Goal: Task Accomplishment & Management: Use online tool/utility

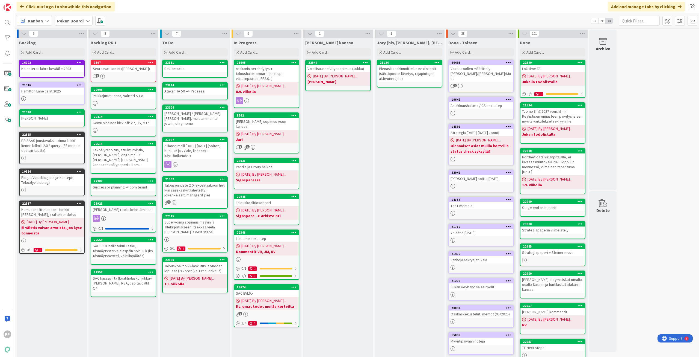
click at [342, 153] on div "Jukan kanssa Add Card... 22949 Varallisuusselvityssopimus (Jukka) 08/26/2025 By…" at bounding box center [338, 232] width 70 height 389
click at [351, 150] on div "Jukan kanssa Add Card... 22949 Varallisuusselvityssopimus (Jukka) 08/26/2025 By…" at bounding box center [338, 232] width 70 height 389
click at [354, 162] on div "Jukan kanssa Add Card... 22949 Varallisuusselvityssopimus (Jukka) 08/26/2025 By…" at bounding box center [338, 232] width 70 height 389
click at [89, 23] on div "Pekan Boardi" at bounding box center [74, 21] width 38 height 10
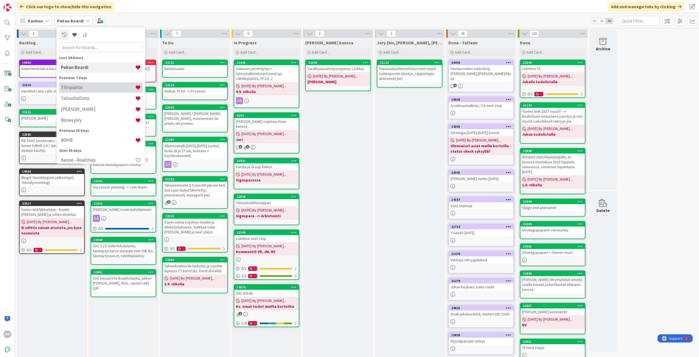
click at [98, 88] on h4 "Tilinpäätös" at bounding box center [98, 86] width 74 height 5
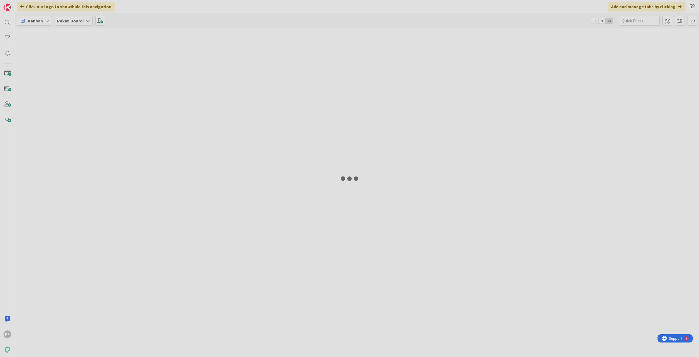
click at [98, 88] on div at bounding box center [349, 178] width 699 height 357
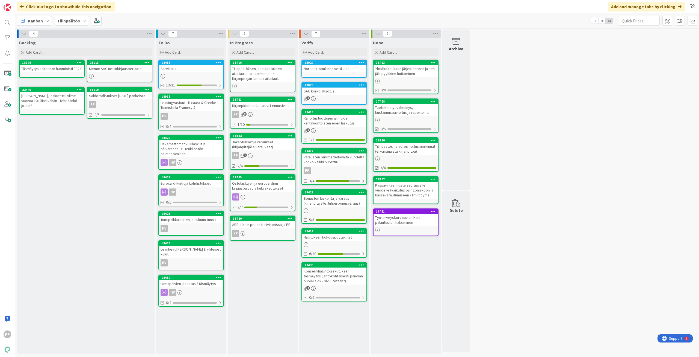
click at [82, 20] on icon at bounding box center [84, 21] width 4 height 4
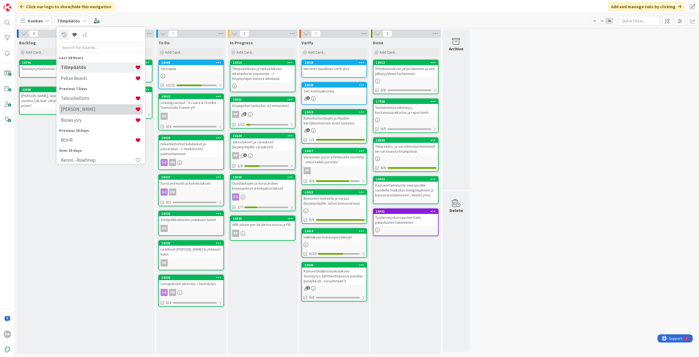
click at [98, 105] on div "Kenno JoRy" at bounding box center [100, 109] width 83 height 10
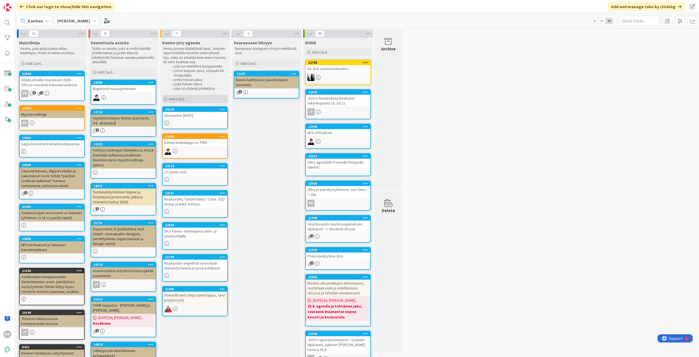
click at [196, 98] on div "Add Card..." at bounding box center [195, 99] width 66 height 8
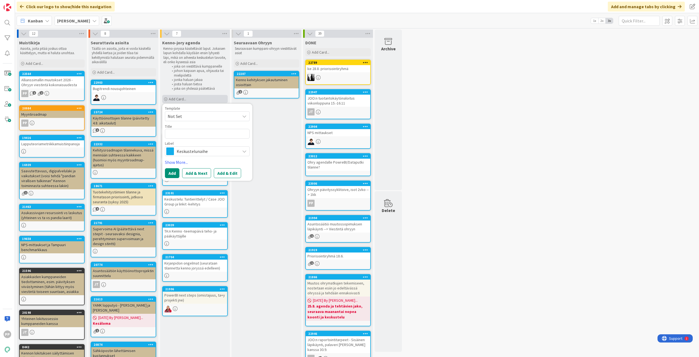
type textarea "x"
type textarea "T"
type textarea "x"
type textarea "Ti"
type textarea "x"
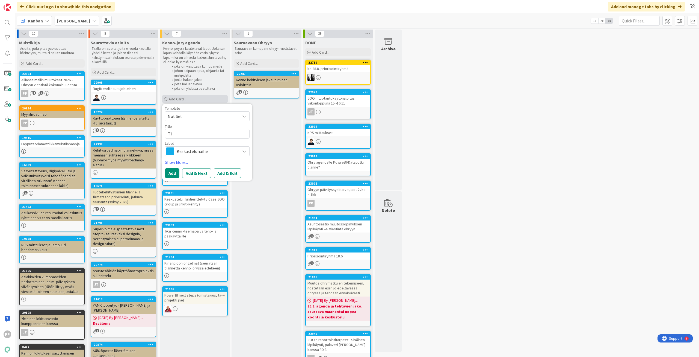
type textarea "Tim"
type textarea "x"
type textarea "Timo"
type textarea "x"
type textarea "Timo"
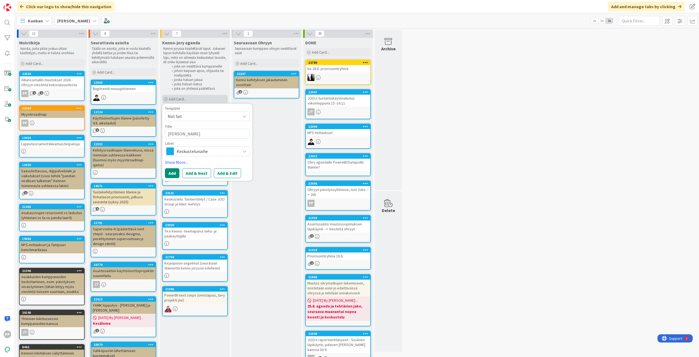
type textarea "x"
type textarea "Timo o"
type textarea "x"
type textarea "Timo oh"
type textarea "x"
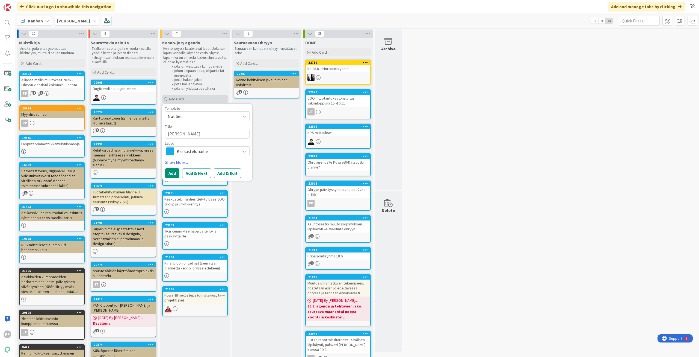
type textarea "Timo ohj"
type textarea "x"
type textarea "Timo ohja"
type textarea "x"
type textarea "Timo ohjau"
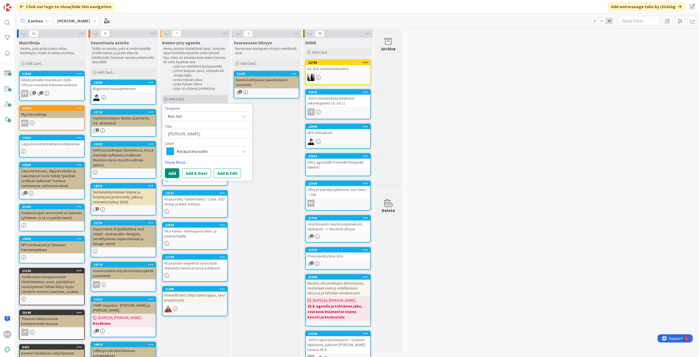
type textarea "x"
type textarea "Timo ohjaus"
type textarea "x"
type textarea "Timo ohjausr"
type textarea "x"
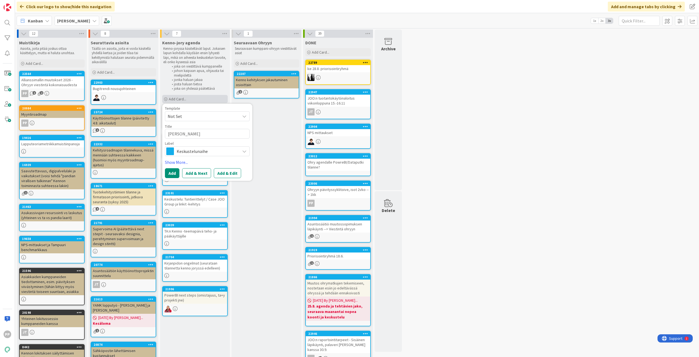
type textarea "Timo ohjausry"
type textarea "x"
type textarea "Timo ohjausryh"
type textarea "x"
type textarea "Timo ohjausryhm"
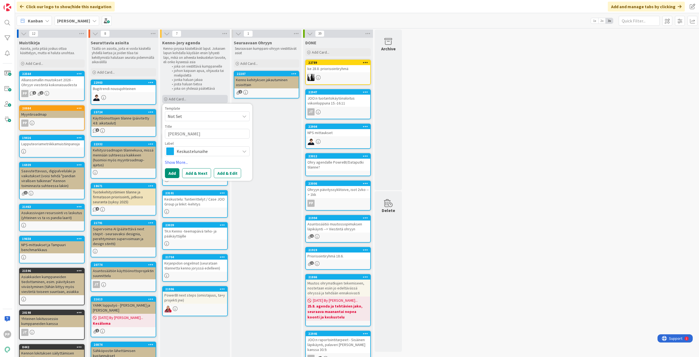
type textarea "x"
type textarea "Timo ohjausryhmä"
type textarea "x"
type textarea "Timo ohjausryhmäs"
type textarea "x"
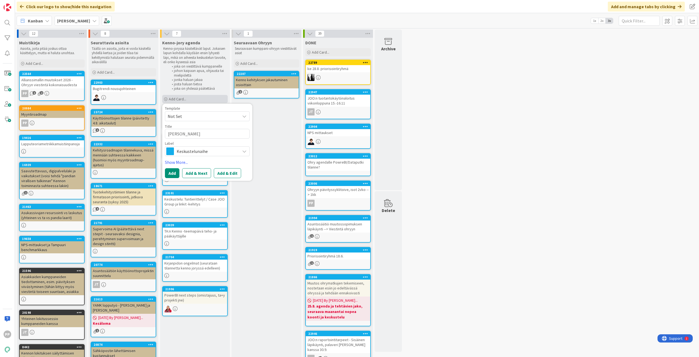
type textarea "Timo ohjausryhmäst"
type textarea "x"
type textarea "Timo ohjausryhmästä"
type textarea "x"
type textarea "Timo ohjausryhmästä"
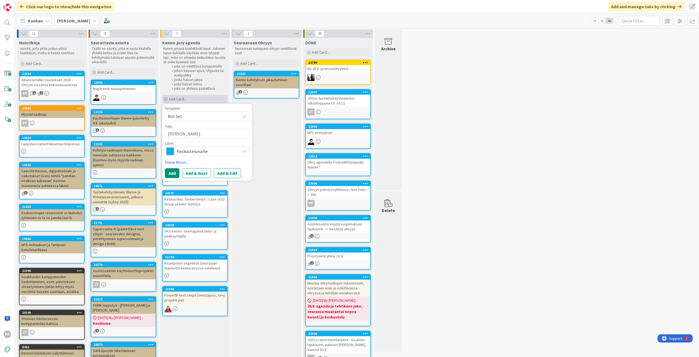
type textarea "x"
type textarea "Timo ohjausryhmästä l"
type textarea "x"
type textarea "Timo ohjausryhmästä lä"
type textarea "x"
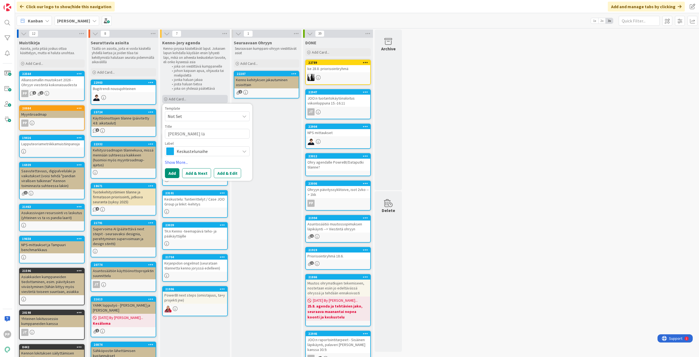
type textarea "Timo ohjausryhmästä läh"
type textarea "x"
type textarea "Timo ohjausryhmästä läht"
type textarea "x"
type textarea "Timo ohjausryhmästä lähtö"
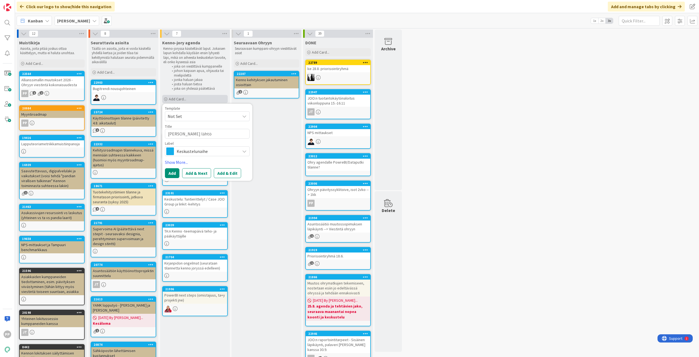
type textarea "x"
type textarea "Timo ohjausryhmästä lähtö"
type textarea "x"
type textarea "Timo ohjausryhmästä lähtö -"
type textarea "x"
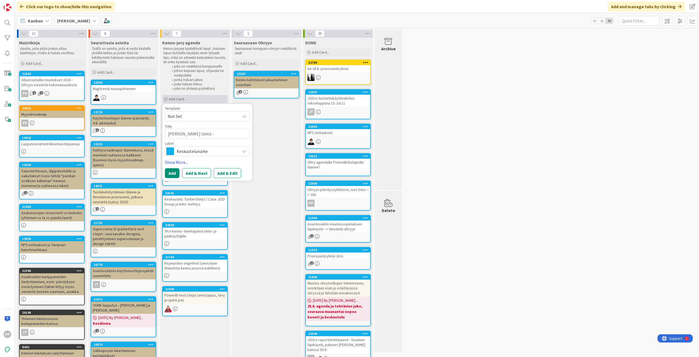
type textarea "Timo ohjausryhmästä lähtö -"
type textarea "x"
type textarea "Timo ohjausryhmästä lähtö - m"
type textarea "x"
type textarea "Timo ohjausryhmästä lähtö - mu"
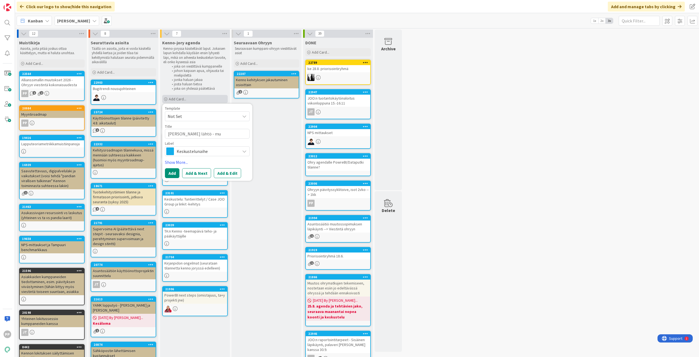
type textarea "x"
type textarea "Timo ohjausryhmästä lähtö - muis"
type textarea "x"
type textarea "Timo ohjausryhmästä lähtö - muist"
type textarea "x"
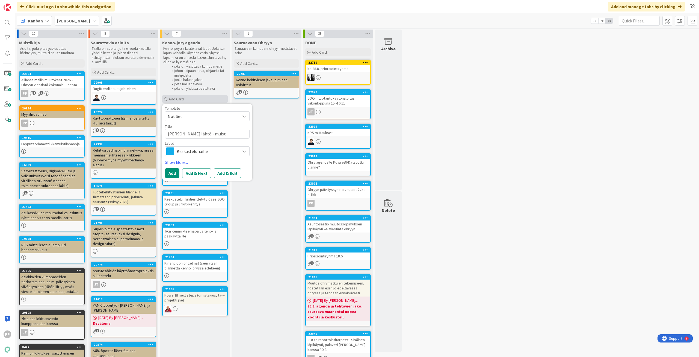
type textarea "Timo ohjausryhmästä lähtö - muista"
type textarea "x"
type textarea "Timo ohjausryhmästä lähtö - muistam"
type textarea "x"
type textarea "Timo ohjausryhmästä lähtö - muistami"
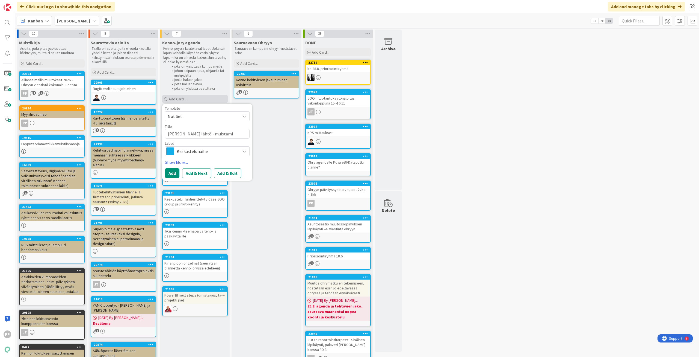
type textarea "x"
type textarea "Timo ohjausryhmästä lähtö - muistamis"
type textarea "x"
type textarea "Timo ohjausryhmästä lähtö - muistamisl"
type textarea "x"
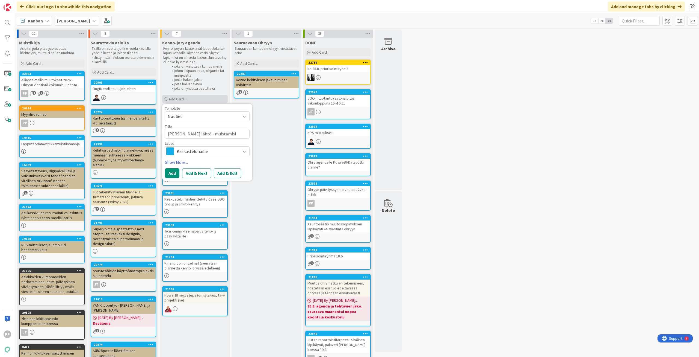
type textarea "Timo ohjausryhmästä lähtö - muistamislo"
type textarea "x"
type textarea "Timo ohjausryhmästä lähtö - muistamislou"
type textarea "x"
type textarea "Timo ohjausryhmästä lähtö - muistamisloun"
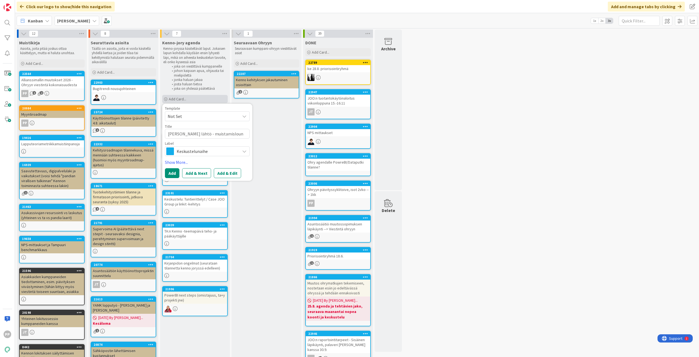
type textarea "x"
type textarea "Timo ohjausryhmästä lähtö - muistamislouna"
type textarea "x"
type textarea "Timo ohjausryhmästä lähtö - muistamislounas"
type textarea "x"
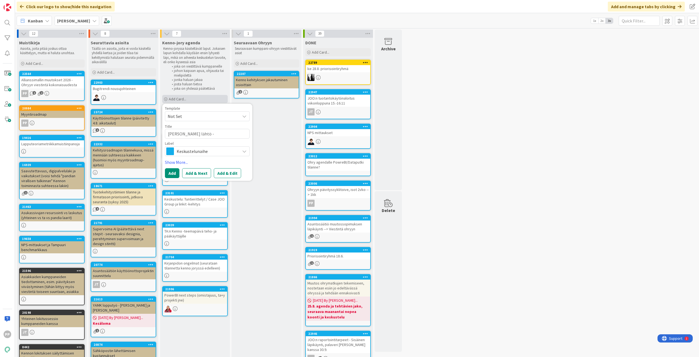
type textarea "Timo ohjausryhmästä lähtö - muistamislounas"
type textarea "x"
type textarea "Timo ohjausryhmästä lähtö - muistamislounas t"
type textarea "x"
type textarea "Timo ohjausryhmästä lähtö - muistamislounas tm"
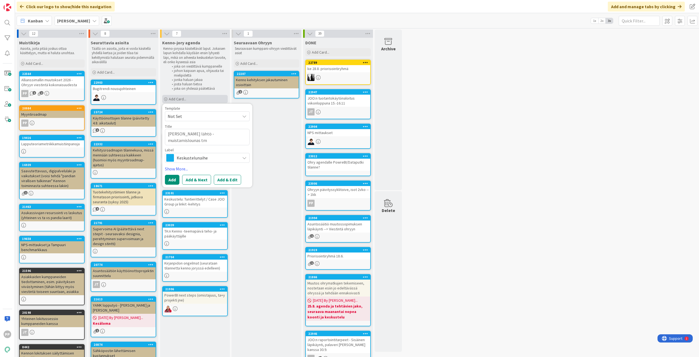
type textarea "x"
type textarea "Timo ohjausryhmästä lähtö - muistamislounas tms"
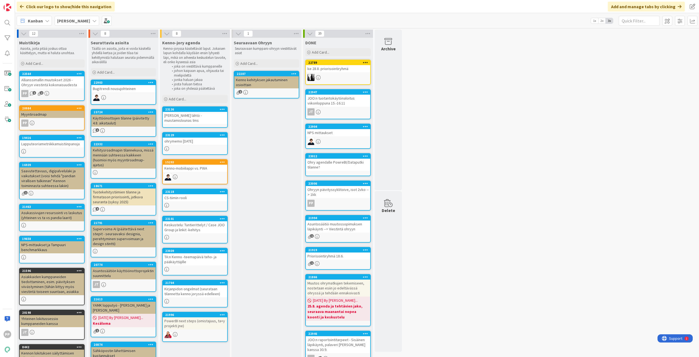
drag, startPoint x: 269, startPoint y: 167, endPoint x: 265, endPoint y: 166, distance: 4.0
click at [269, 167] on div "Seuraavaan Ohryyn Seuraavaan kumppani-ohryyn viestittävät asiat Add Card... 222…" at bounding box center [267, 227] width 70 height 378
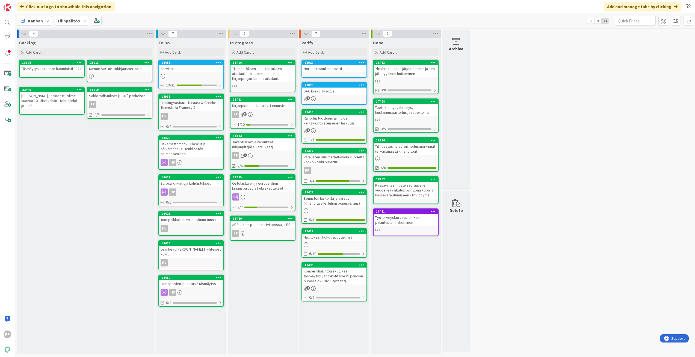
click at [122, 182] on div "Backlog Add Card... Template Not Set Title 0 / 128 Label Tilinpäätös Show More.…" at bounding box center [86, 196] width 138 height 316
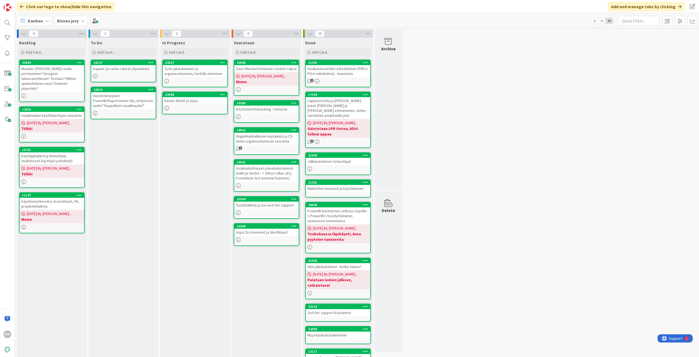
click at [201, 158] on div "In Progress Add Card... 22527 Työn jakautuminen ja organisoituminen, herkillä o…" at bounding box center [195, 227] width 70 height 378
click at [140, 68] on div "Kajaani (ja varke rapsat ylipäätään)" at bounding box center [123, 68] width 64 height 7
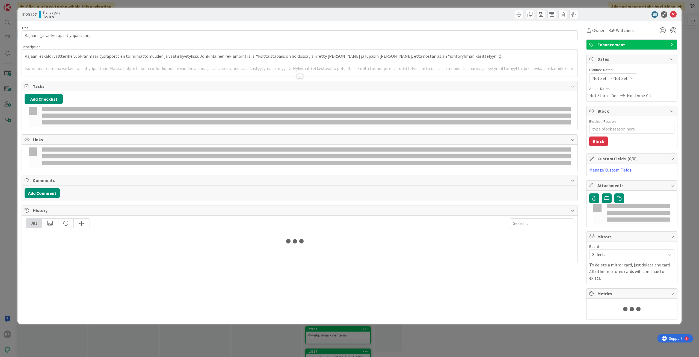
type textarea "x"
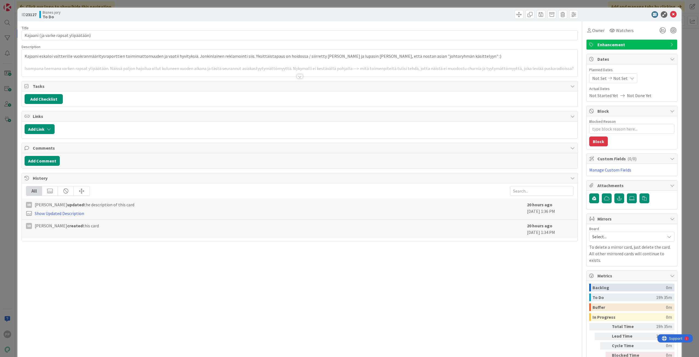
click at [137, 70] on div at bounding box center [300, 70] width 556 height 14
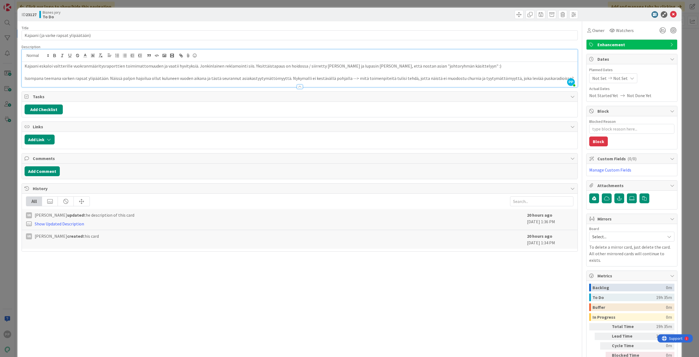
drag, startPoint x: 182, startPoint y: 69, endPoint x: 210, endPoint y: 69, distance: 28.7
click at [210, 69] on p at bounding box center [300, 72] width 551 height 6
drag, startPoint x: 84, startPoint y: 73, endPoint x: 107, endPoint y: 169, distance: 98.7
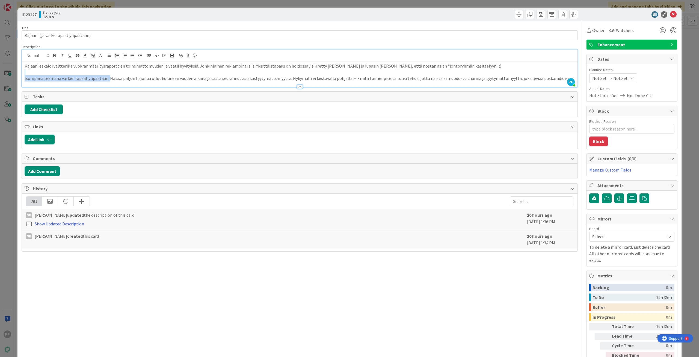
click at [107, 169] on div "Title 36 / 128 Kajaani (ja varke rapsat ylipäätään) Description PP Pekka Paasku…" at bounding box center [300, 197] width 557 height 352
drag, startPoint x: 271, startPoint y: 73, endPoint x: 274, endPoint y: 80, distance: 7.9
click at [274, 80] on div "Kajaani eskaloi valtterille vuokranmääritysraporttien toimimattomuuden ja vaati…" at bounding box center [300, 74] width 556 height 25
click at [274, 80] on p "Isompana teemana varken rapsat ylipäätään. Näissä paljon hajoilua ollut kulunee…" at bounding box center [300, 78] width 551 height 6
click at [290, 24] on div "Title 36 / 128 Kajaani (ja varke rapsat ylipäätään) Description PP Pekka Paasku…" at bounding box center [300, 197] width 557 height 352
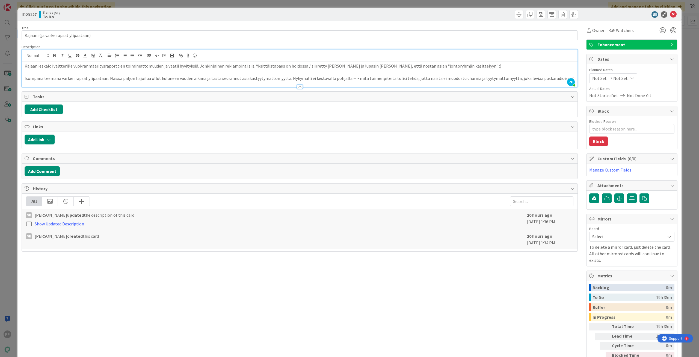
click at [292, 2] on div "ID 23127 Bisnes jory To Do Title 36 / 128 Kajaani (ja varke rapsat ylipäätään) …" at bounding box center [349, 178] width 699 height 357
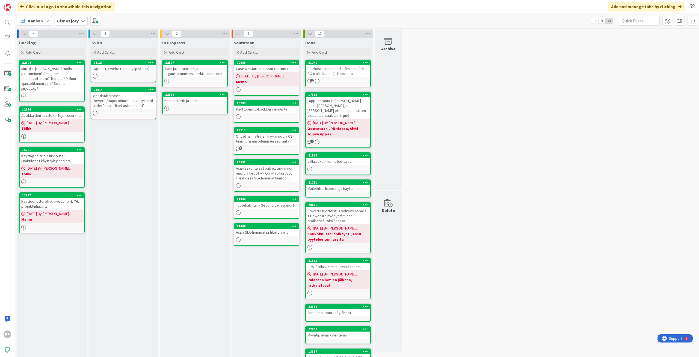
click at [184, 160] on div "In Progress Add Card... 22527 Työn jakautuminen ja organisoituminen, herkillä o…" at bounding box center [195, 227] width 70 height 378
click at [197, 172] on div "In Progress Add Card... 22527 Työn jakautuminen ja organisoituminen, herkillä o…" at bounding box center [195, 227] width 70 height 378
click at [205, 182] on div "In Progress Add Card... 22527 Työn jakautuminen ja organisoituminen, herkillä o…" at bounding box center [195, 227] width 70 height 378
click at [123, 173] on div "To Do Add Card... 23127 Kajaani (ja varke rapsat ylipäätään) 23014 Viestintätar…" at bounding box center [124, 227] width 70 height 378
click at [120, 164] on div "To Do Add Card... 23127 Kajaani (ja varke rapsat ylipäätään) 23014 Viestintätar…" at bounding box center [124, 227] width 70 height 378
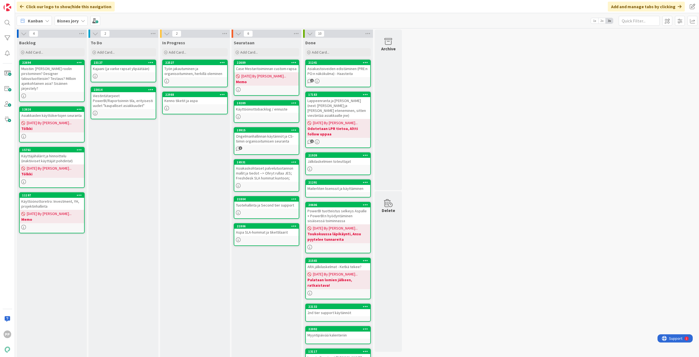
click at [196, 198] on div "In Progress Add Card... 22527 Työn jakautuminen ja organisoituminen, herkillä o…" at bounding box center [195, 227] width 70 height 378
click at [259, 66] on div "Case Mestaritoiminnan custom-rapsa" at bounding box center [266, 68] width 64 height 7
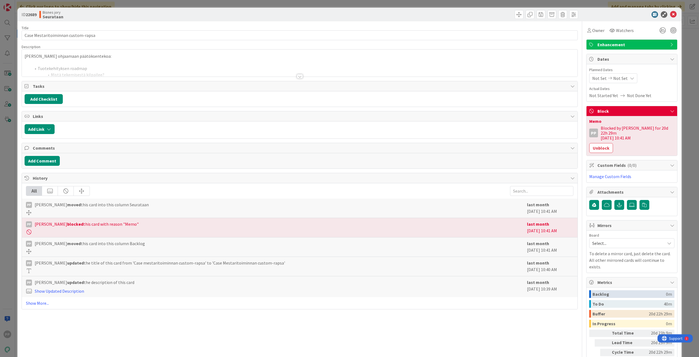
click at [254, 62] on p at bounding box center [300, 62] width 551 height 6
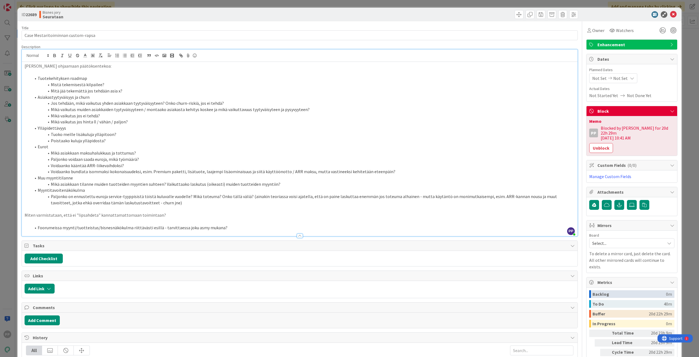
click at [14, 95] on div "ID 22689 Bisnes jory Seurataan Title 34 / 128 Case Mestaritoiminnan custom-raps…" at bounding box center [349, 178] width 699 height 357
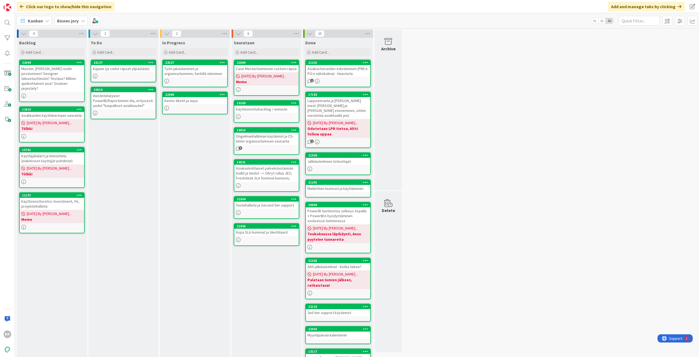
drag, startPoint x: 266, startPoint y: 295, endPoint x: 265, endPoint y: 285, distance: 9.9
click at [266, 295] on div "Seurataan Add Card... 22689 Case Mestaritoiminnan custom-rapsa 08/15/2025 By Pe…" at bounding box center [267, 227] width 70 height 378
click at [549, 183] on div "4 Backlog Add Card... 22694 Muistiin: Altin roolin pirstominen? Designer talous…" at bounding box center [357, 224] width 682 height 389
click at [542, 160] on div "4 Backlog Add Card... 22694 Muistiin: Altin roolin pirstominen? Designer talous…" at bounding box center [357, 224] width 682 height 389
click at [540, 161] on div "4 Backlog Add Card... 22694 Muistiin: Altin roolin pirstominen? Designer talous…" at bounding box center [357, 224] width 682 height 389
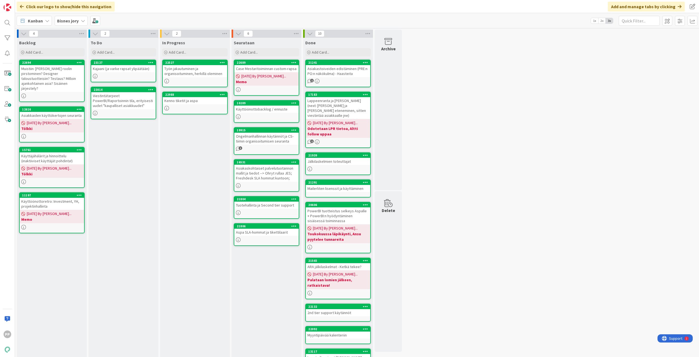
click at [334, 5] on div "Click our logo to show/hide this navigation Add and manage tabs by clicking" at bounding box center [357, 6] width 684 height 13
click at [470, 140] on div "4 Backlog Add Card... 22694 Muistiin: Altin roolin pirstominen? Designer talous…" at bounding box center [357, 224] width 682 height 389
click at [500, 222] on div "4 Backlog Add Card... 22694 Muistiin: Altin roolin pirstominen? Designer talous…" at bounding box center [357, 224] width 682 height 389
click at [488, 203] on div "4 Backlog Add Card... 22694 Muistiin: Altin roolin pirstominen? Designer talous…" at bounding box center [357, 224] width 682 height 389
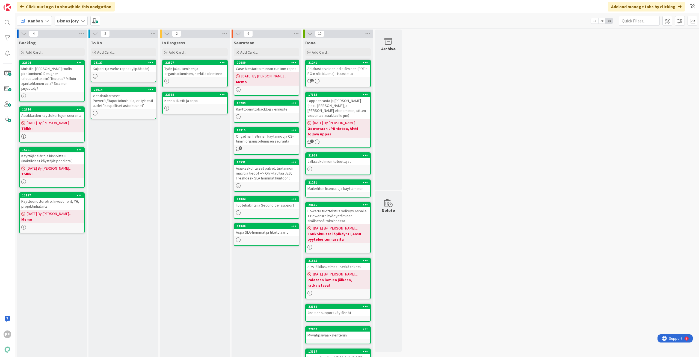
click at [488, 203] on div "4 Backlog Add Card... 22694 Muistiin: Altin roolin pirstominen? Designer talous…" at bounding box center [357, 224] width 682 height 389
click at [213, 5] on div "Click our logo to show/hide this navigation Add and manage tabs by clicking" at bounding box center [357, 6] width 684 height 13
click at [86, 22] on div "Bisnes jory" at bounding box center [71, 21] width 33 height 10
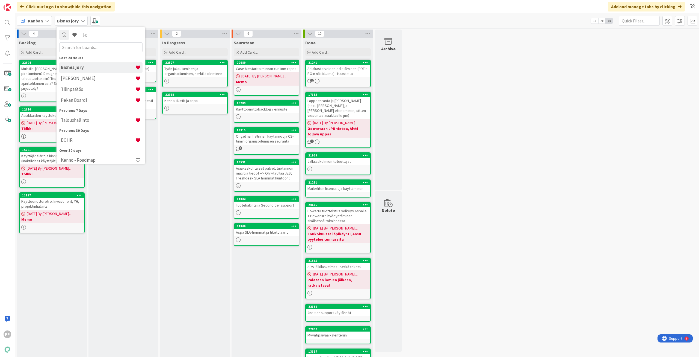
drag, startPoint x: 518, startPoint y: 180, endPoint x: 515, endPoint y: 188, distance: 8.0
click at [518, 180] on div "4 Backlog Add Card... 22694 Muistiin: Altin roolin pirstominen? Designer talous…" at bounding box center [357, 224] width 682 height 389
